Goal: Information Seeking & Learning: Compare options

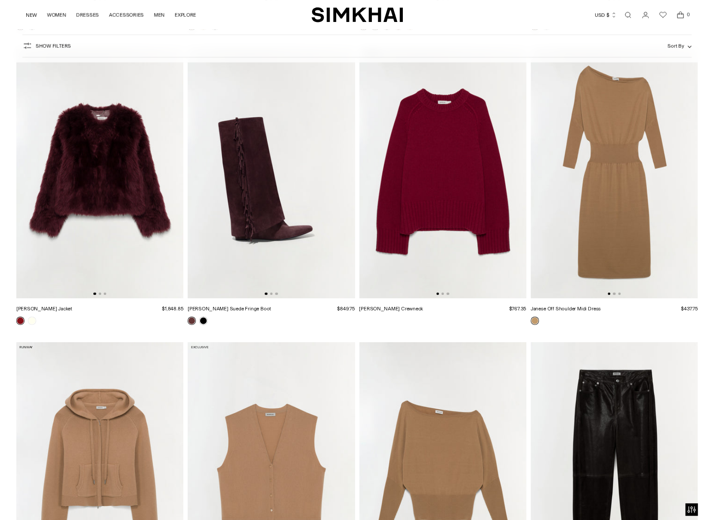
scroll to position [2651, 0]
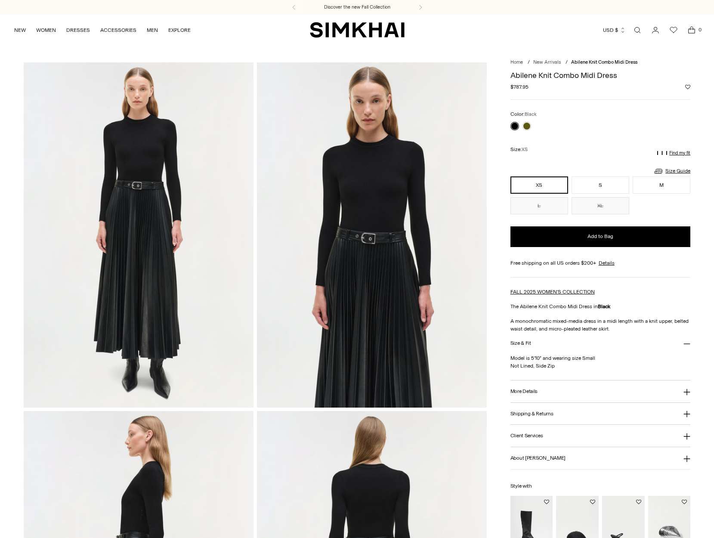
scroll to position [651, 0]
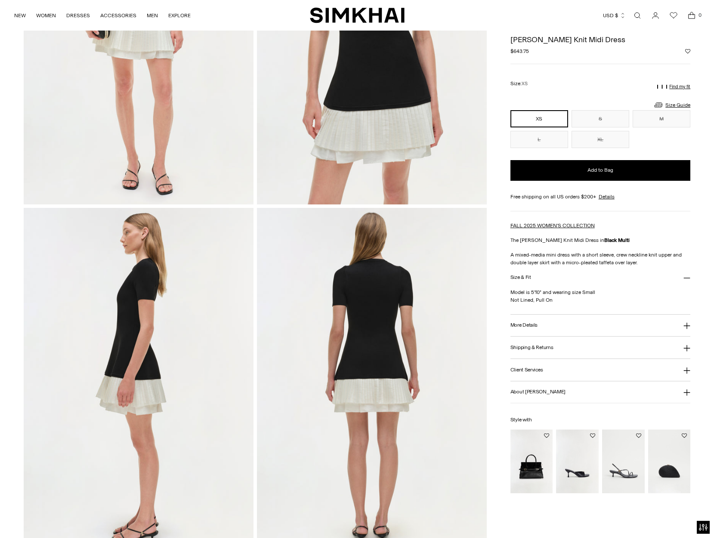
scroll to position [233, 0]
